Goal: Task Accomplishment & Management: Complete application form

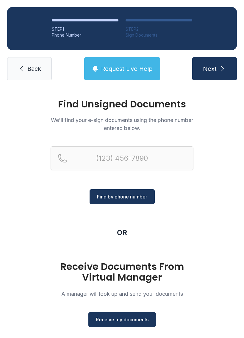
click at [102, 316] on button "Receive my documents" at bounding box center [122, 319] width 68 height 15
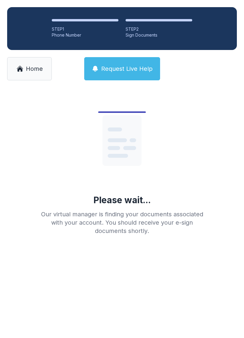
click at [36, 68] on span "Home" at bounding box center [34, 69] width 17 height 8
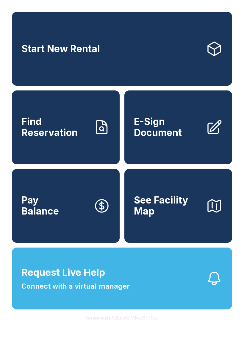
click at [160, 150] on link "E-Sign Document" at bounding box center [178, 127] width 108 height 74
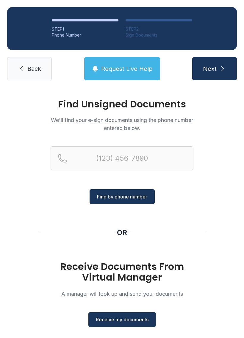
click at [104, 319] on span "Receive my documents" at bounding box center [122, 319] width 53 height 7
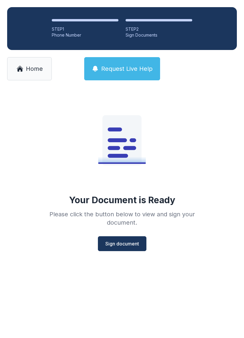
click at [119, 244] on span "Sign document" at bounding box center [122, 243] width 34 height 7
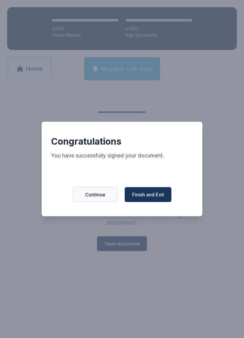
click at [151, 190] on button "Finish and Exit" at bounding box center [148, 194] width 47 height 15
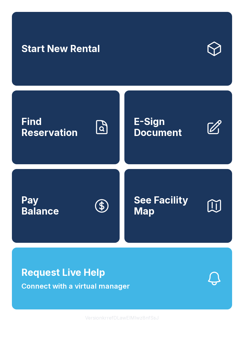
click at [185, 137] on span "E-Sign Document" at bounding box center [167, 127] width 67 height 22
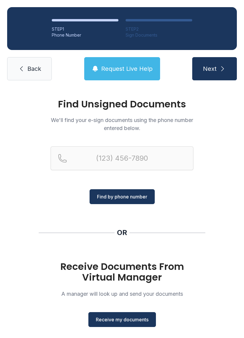
click at [127, 318] on span "Receive my documents" at bounding box center [122, 319] width 53 height 7
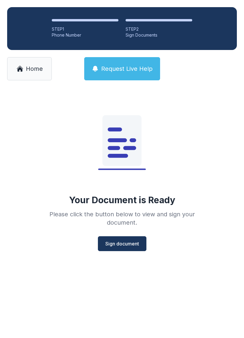
click at [119, 240] on button "Sign document" at bounding box center [122, 243] width 48 height 15
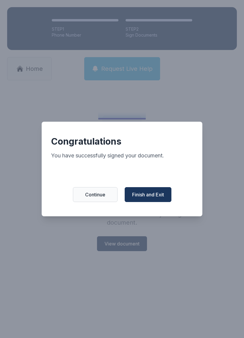
click at [152, 195] on span "Finish and Exit" at bounding box center [148, 194] width 32 height 7
